Goal: Task Accomplishment & Management: Contribute content

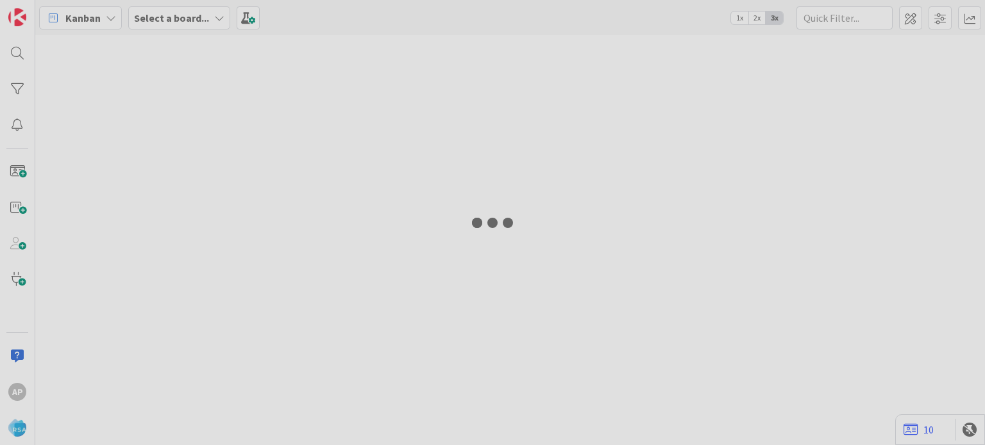
type input "8990"
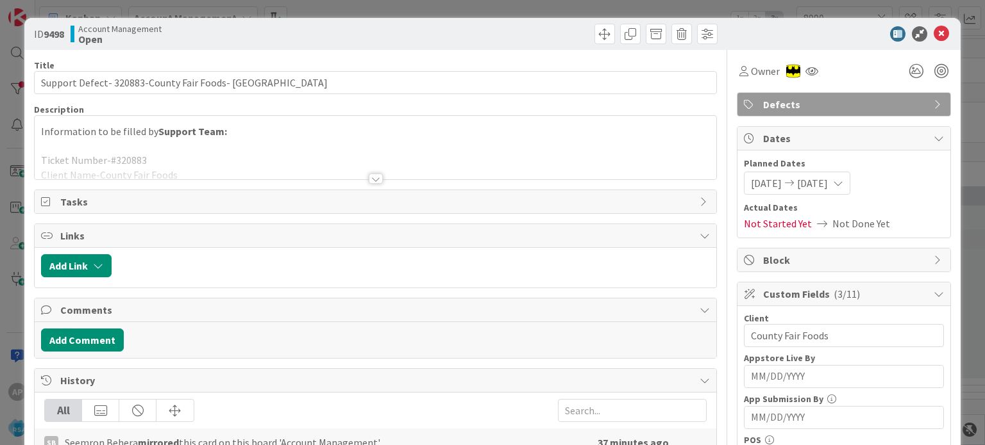
click at [374, 176] on div at bounding box center [376, 179] width 14 height 10
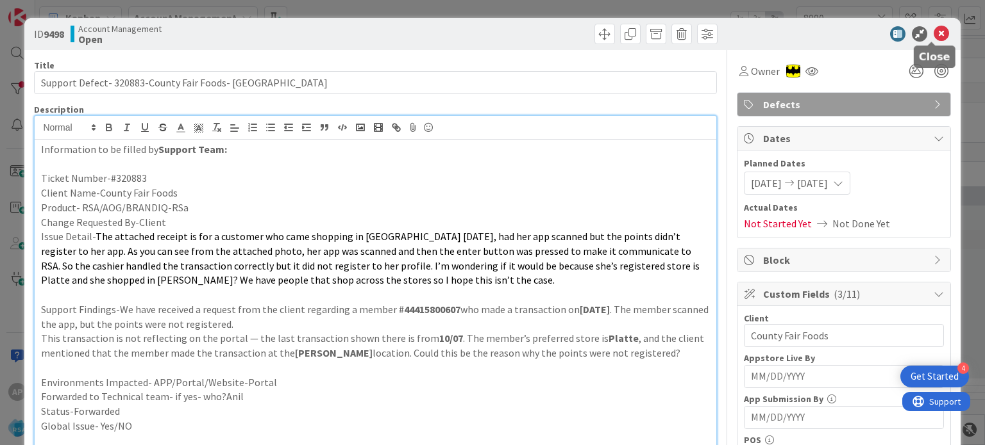
click at [933, 35] on icon at bounding box center [940, 33] width 15 height 15
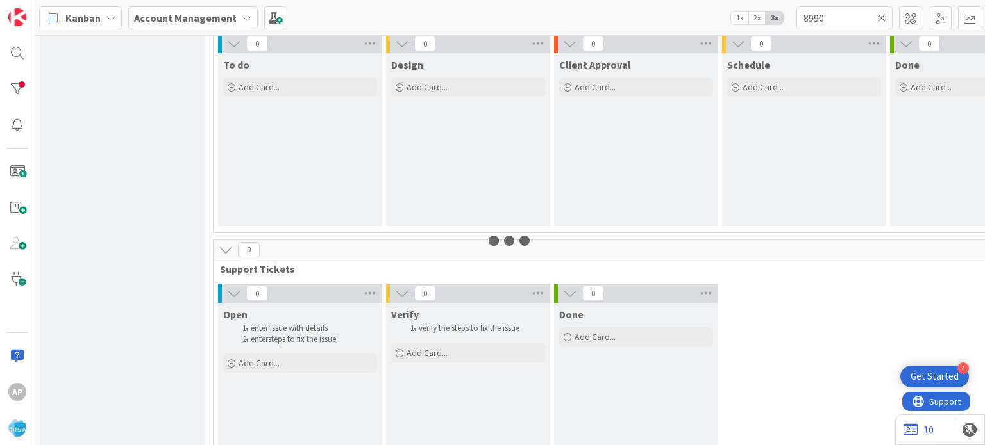
scroll to position [969, 0]
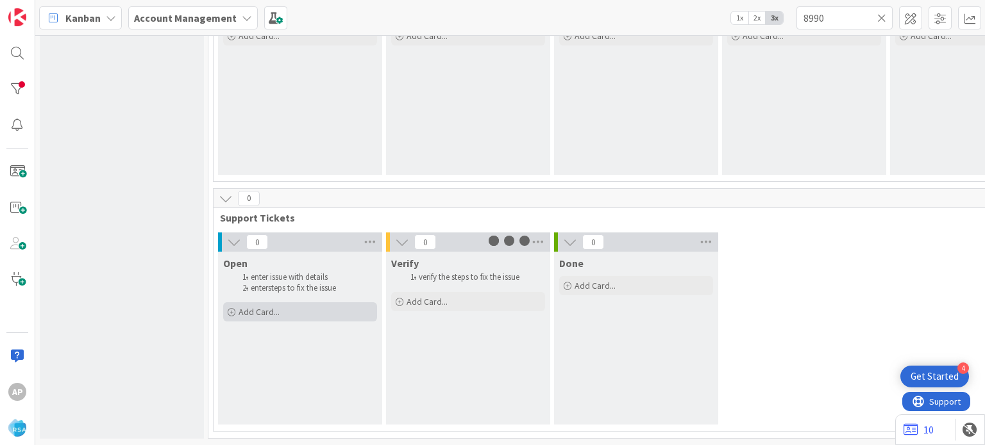
click at [285, 303] on div "Add Card..." at bounding box center [300, 312] width 154 height 19
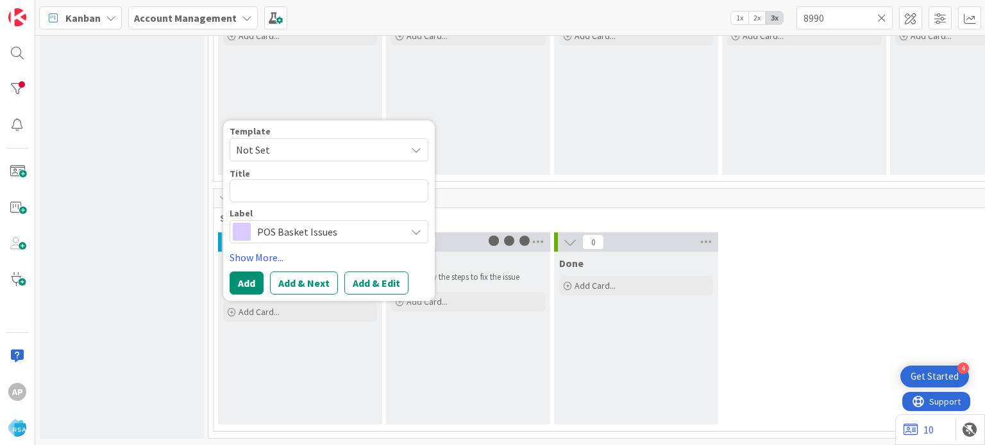
click at [403, 138] on span "Not Set" at bounding box center [328, 149] width 199 height 23
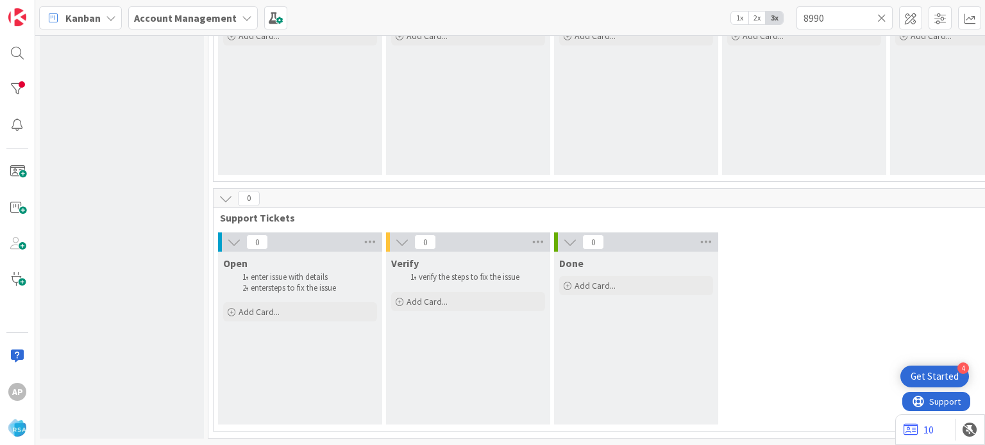
click at [305, 312] on div "Open enter issue with details enter steps to fix the issue Add Card... Template…" at bounding box center [300, 288] width 164 height 72
click at [305, 308] on div "Add Card..." at bounding box center [300, 312] width 154 height 19
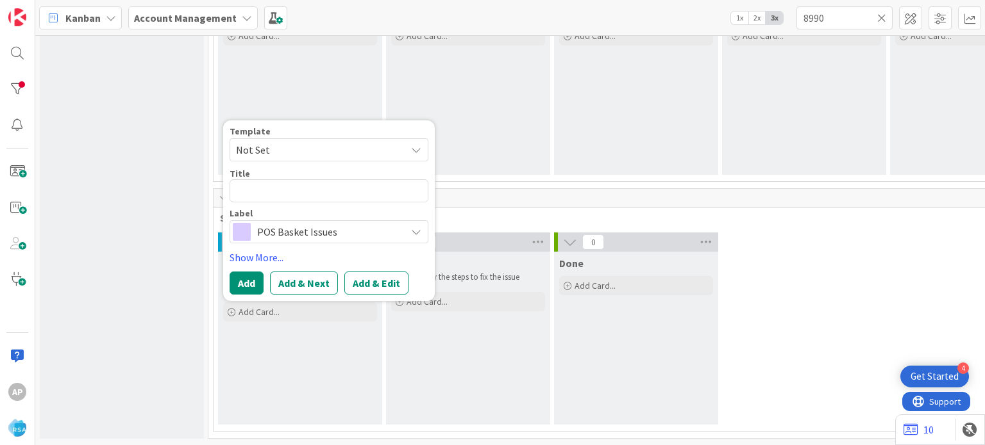
click at [322, 142] on span "Not Set" at bounding box center [316, 150] width 160 height 17
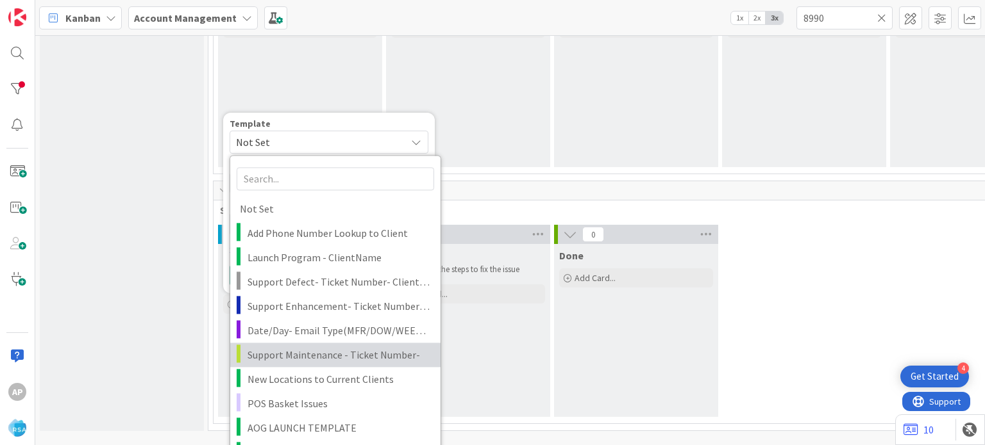
click at [326, 359] on span "Support Maintenance - Ticket Number-" at bounding box center [338, 355] width 183 height 17
type textarea "x"
type textarea "Support Maintenance - Ticket Number-"
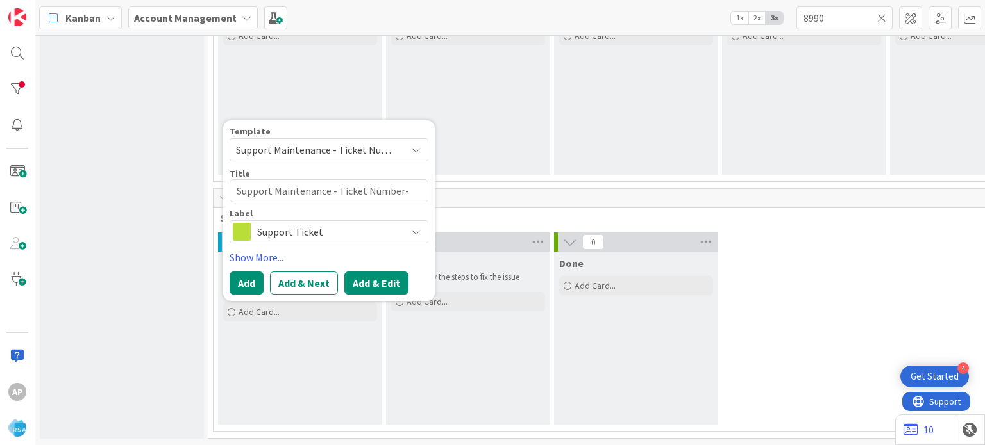
click at [371, 272] on button "Add & Edit" at bounding box center [376, 283] width 64 height 23
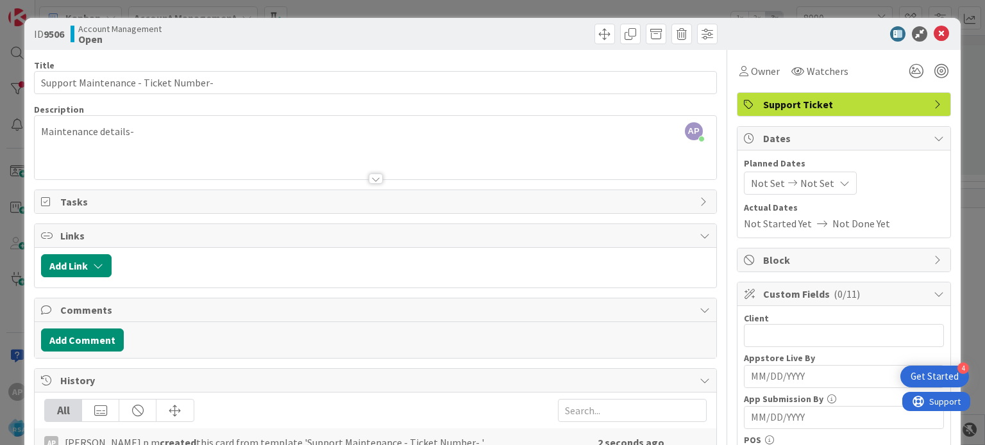
click at [374, 181] on div at bounding box center [376, 179] width 14 height 10
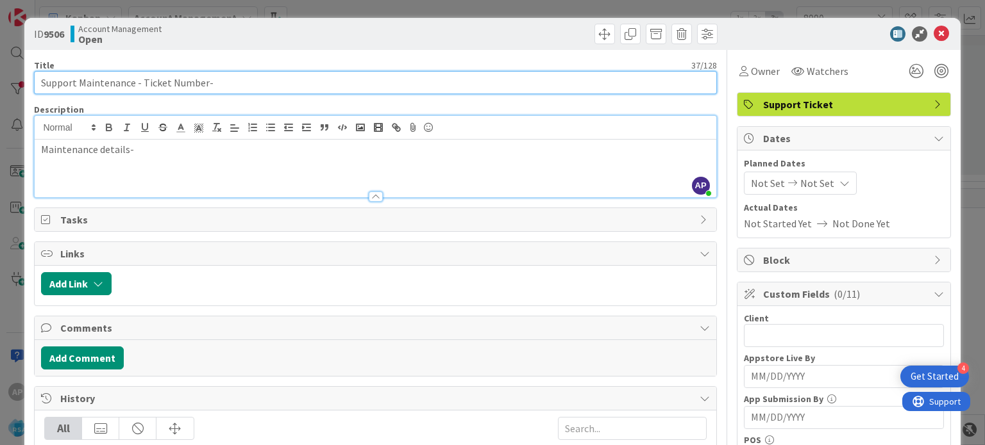
click at [208, 80] on input "Support Maintenance - Ticket Number-" at bounding box center [375, 82] width 682 height 23
paste input "County Fair Foods"
type input "Support Maintenance - Ticket Number- County Fair Foods"
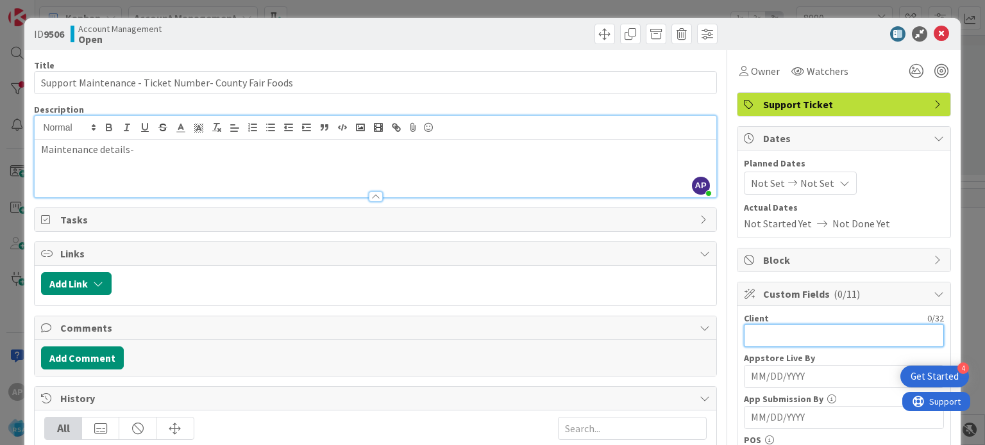
click at [773, 334] on input "text" at bounding box center [844, 335] width 200 height 23
paste input "County Fair Foods"
type input "County Fair Foods"
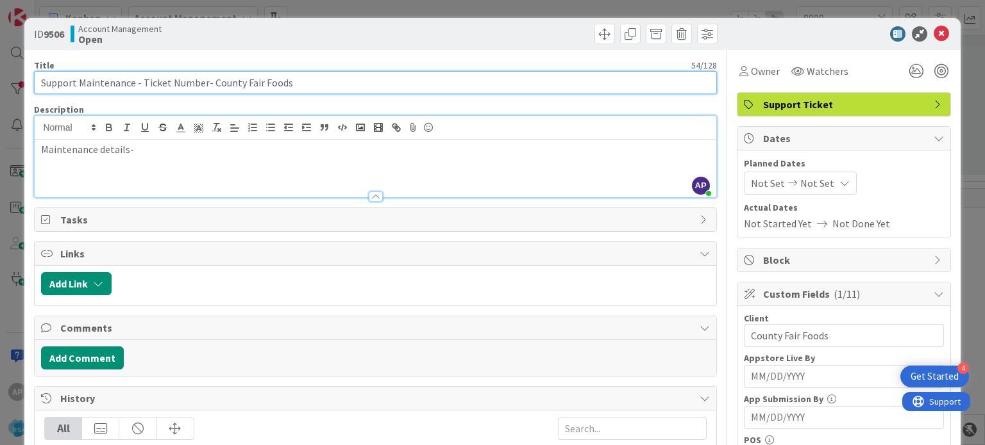
drag, startPoint x: 141, startPoint y: 83, endPoint x: 203, endPoint y: 85, distance: 62.2
click at [203, 85] on input "Support Maintenance - Ticket Number- County Fair Foods" at bounding box center [375, 82] width 682 height 23
paste input "#320906"
type input "Support Maintenance - #320906- County Fair Foods"
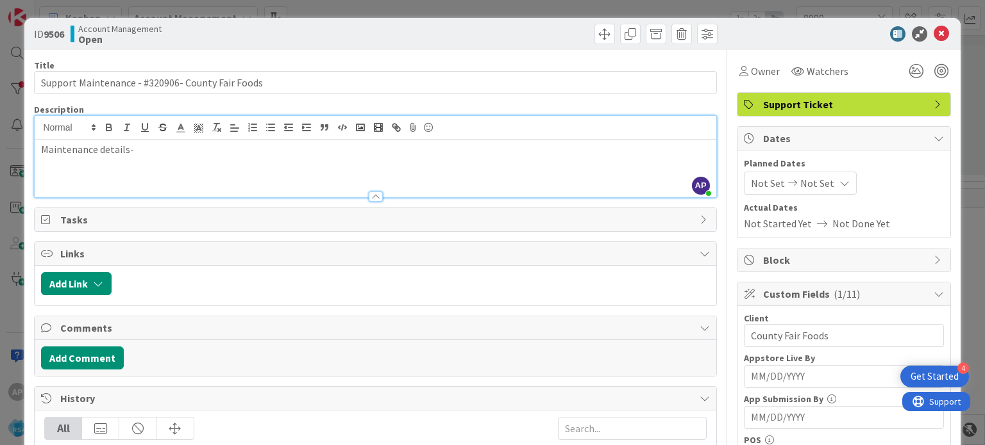
click at [158, 174] on div "Maintenance details-" at bounding box center [375, 169] width 681 height 58
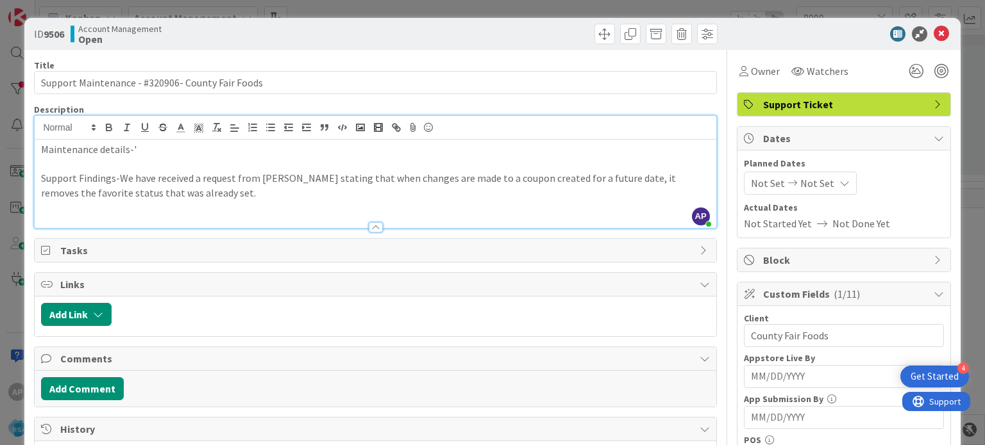
click at [160, 150] on p "Maintenance details-'" at bounding box center [375, 149] width 668 height 15
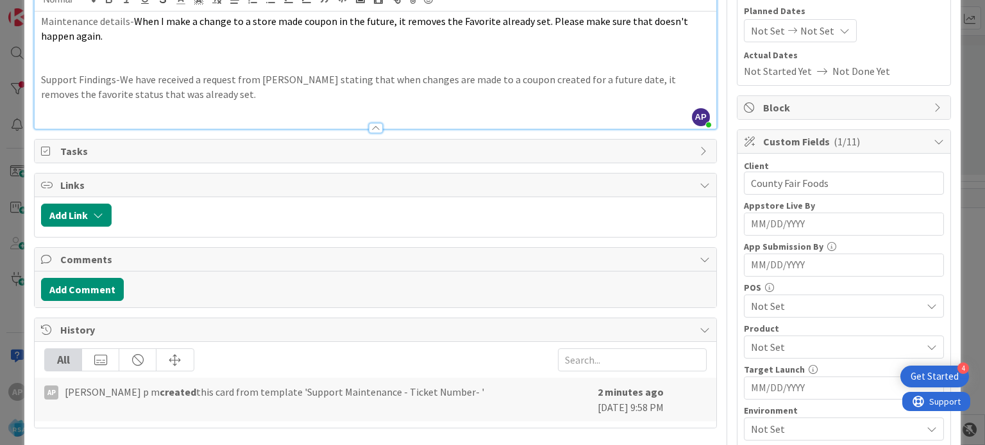
scroll to position [192, 0]
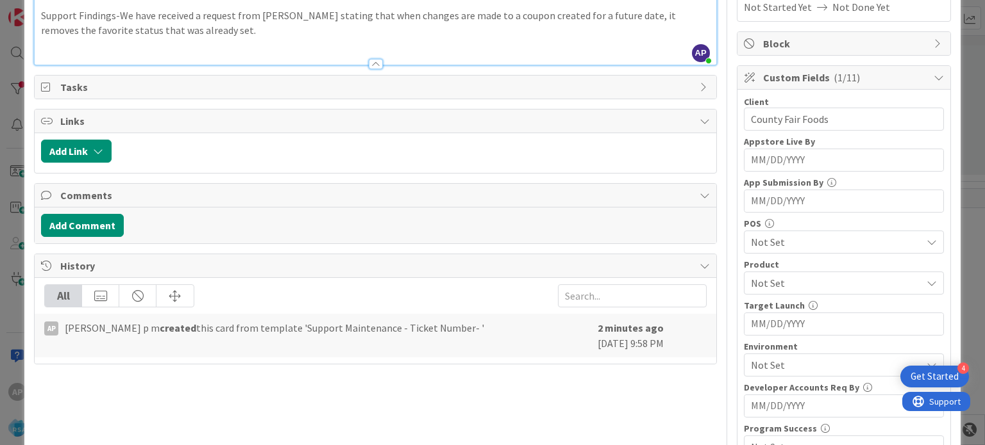
click at [794, 272] on div "Not Set" at bounding box center [844, 283] width 200 height 23
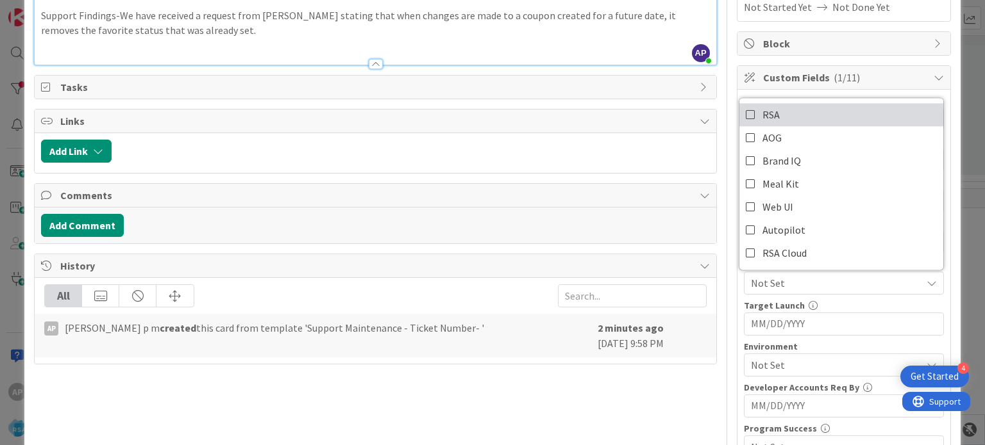
click at [767, 110] on span "RSA" at bounding box center [770, 114] width 17 height 19
click at [614, 415] on div "Title 48 / 128 Support Maintenance - #320906- County Fair Foods Description AP …" at bounding box center [375, 276] width 682 height 837
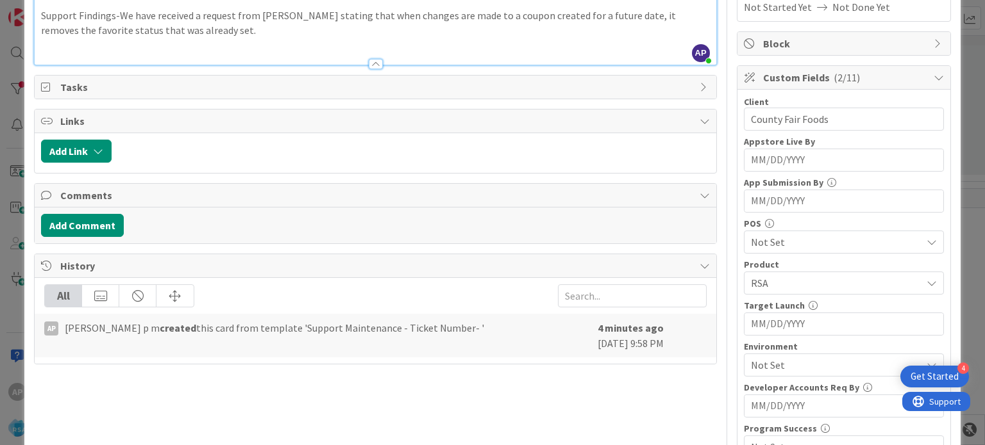
click at [798, 360] on span "Not Set" at bounding box center [836, 365] width 171 height 15
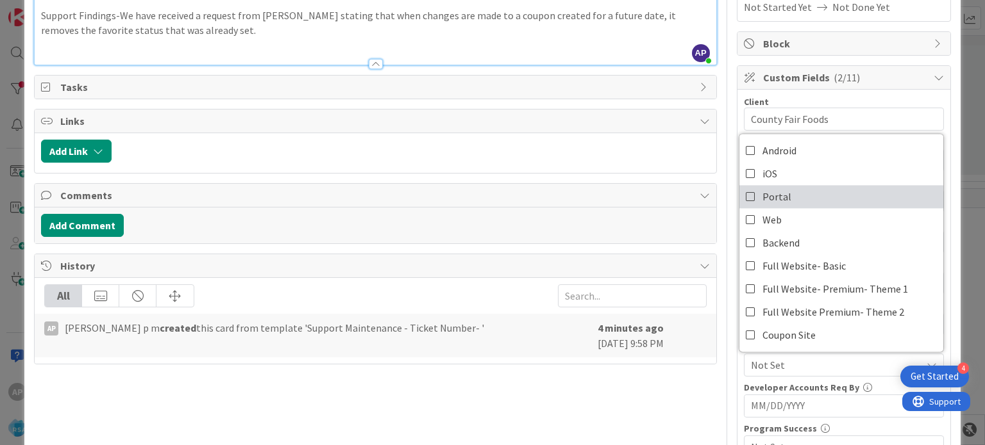
click at [764, 192] on span "Portal" at bounding box center [776, 196] width 29 height 19
click at [628, 415] on div "Title 48 / 128 Support Maintenance - #320906- County Fair Foods Description AP …" at bounding box center [375, 276] width 682 height 837
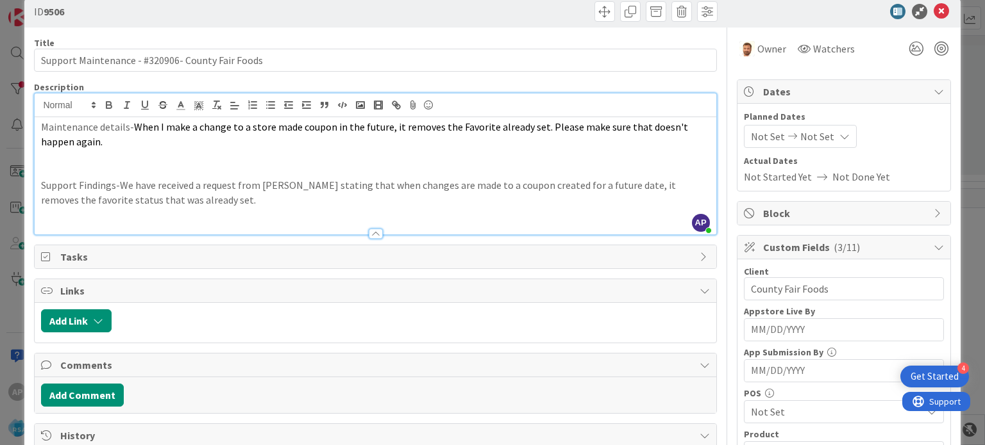
scroll to position [0, 0]
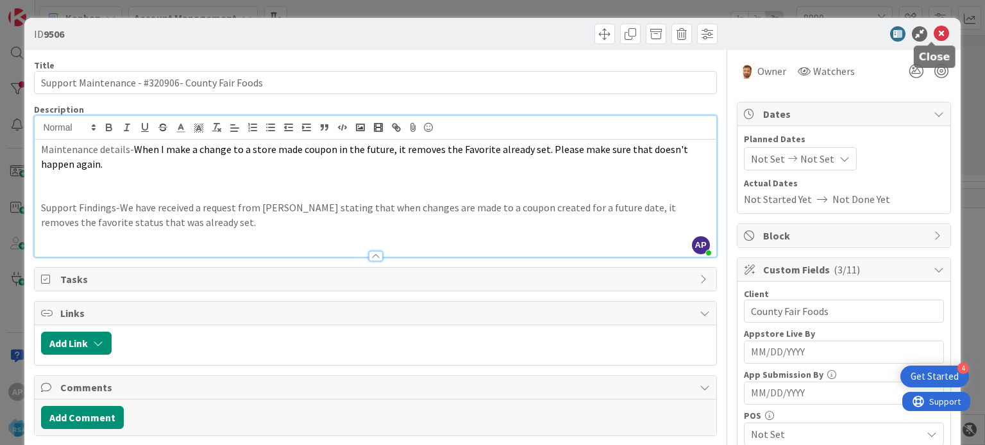
click at [933, 37] on icon at bounding box center [940, 33] width 15 height 15
